Goal: Navigation & Orientation: Find specific page/section

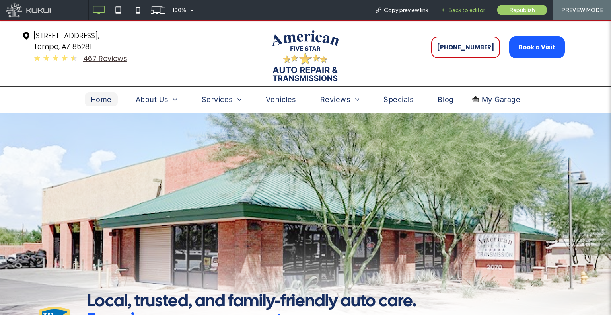
click at [451, 16] on div "Back to editor" at bounding box center [463, 10] width 57 height 20
click at [445, 14] on div "Back to editor" at bounding box center [463, 10] width 57 height 20
click at [451, 11] on span "Back to editor" at bounding box center [467, 10] width 37 height 7
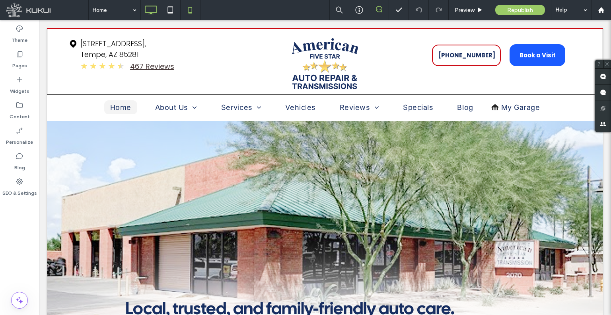
click at [194, 5] on icon at bounding box center [190, 10] width 16 height 16
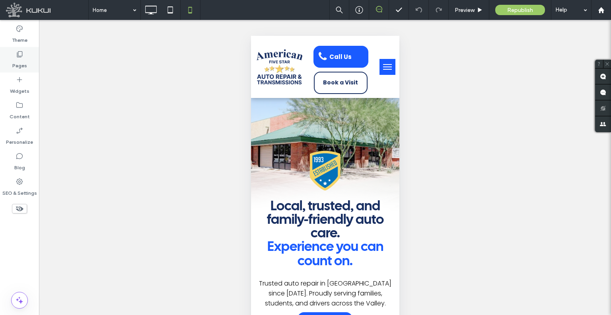
click at [20, 62] on label "Pages" at bounding box center [19, 63] width 15 height 11
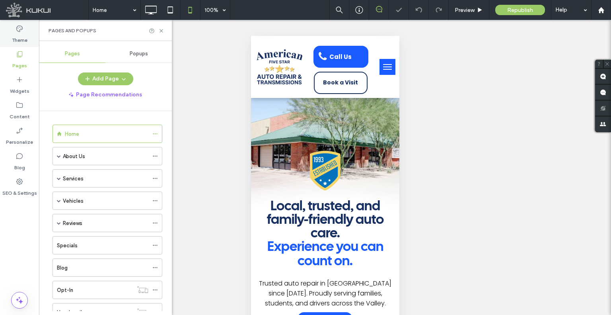
click at [6, 29] on div "Theme" at bounding box center [19, 33] width 39 height 25
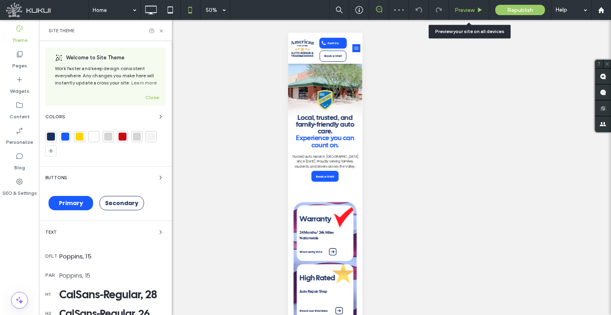
click at [468, 14] on div "Preview" at bounding box center [469, 10] width 41 height 20
click at [459, 11] on span "Preview" at bounding box center [465, 10] width 20 height 7
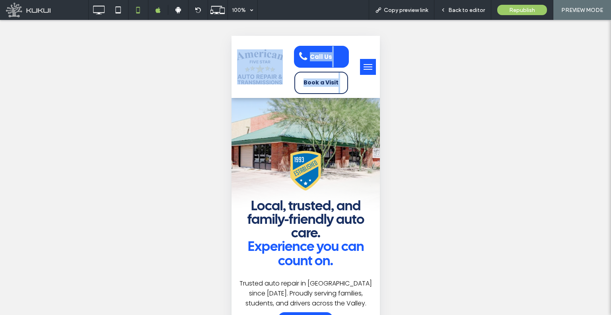
click at [364, 70] on button "menu" at bounding box center [368, 67] width 16 height 16
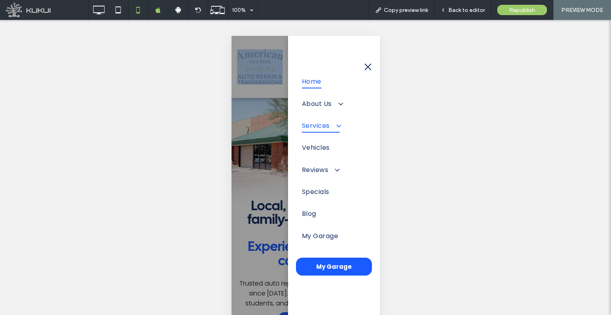
click at [339, 126] on span at bounding box center [334, 125] width 13 height 8
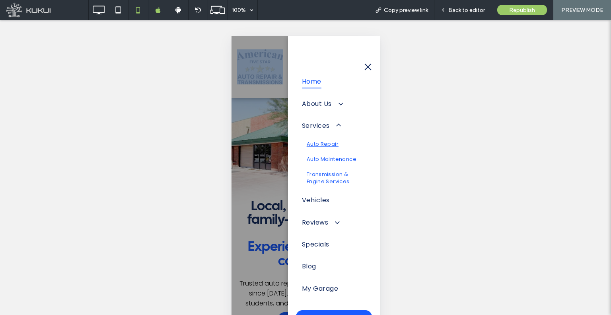
click at [328, 146] on link "Auto Repair" at bounding box center [334, 144] width 64 height 15
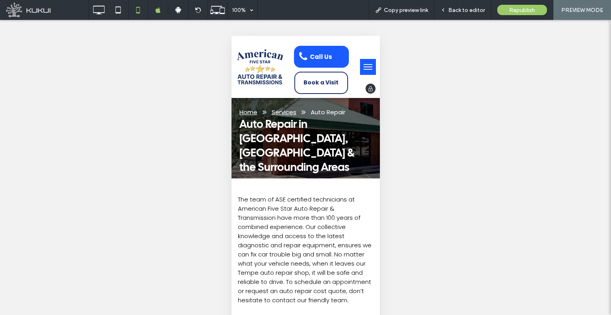
click at [273, 68] on img at bounding box center [259, 66] width 45 height 35
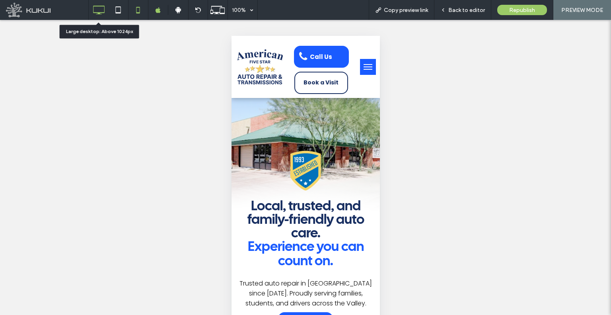
click at [101, 3] on icon at bounding box center [99, 10] width 16 height 16
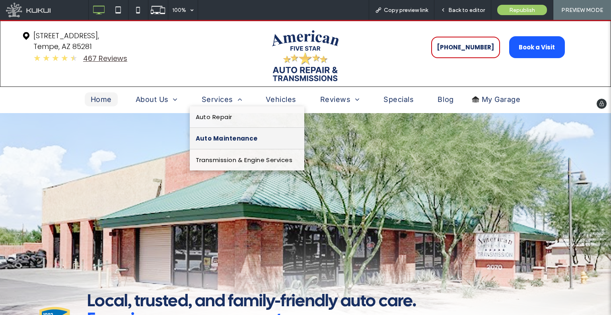
click at [213, 136] on span "Auto Maintenance" at bounding box center [227, 138] width 62 height 9
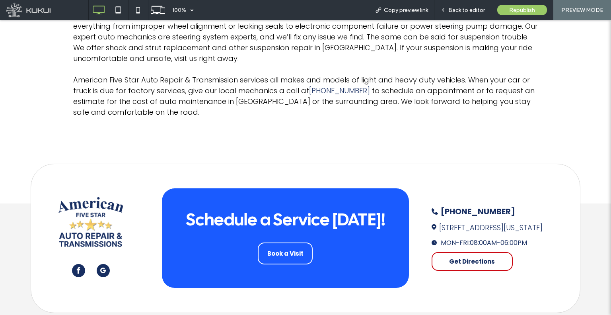
drag, startPoint x: 355, startPoint y: 139, endPoint x: 353, endPoint y: 231, distance: 92.0
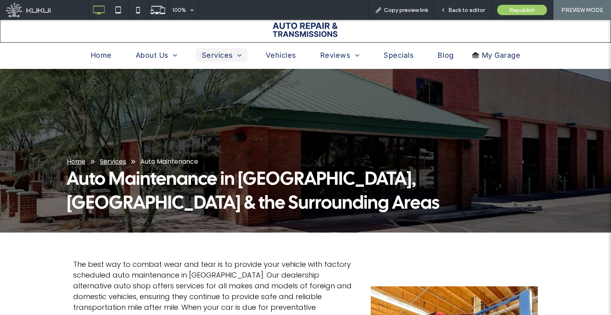
scroll to position [3, 0]
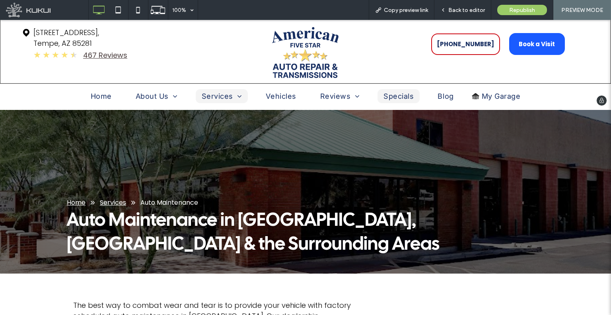
click at [399, 97] on span "Specials" at bounding box center [399, 96] width 30 height 8
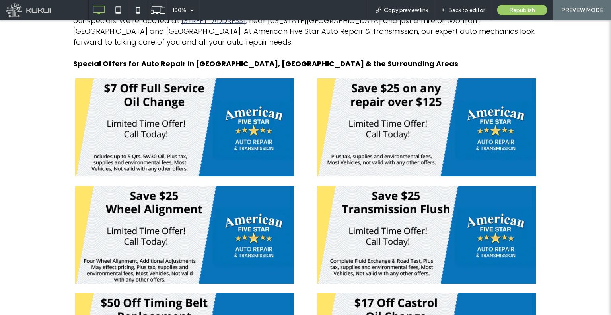
scroll to position [318, 0]
